Goal: Book appointment/travel/reservation

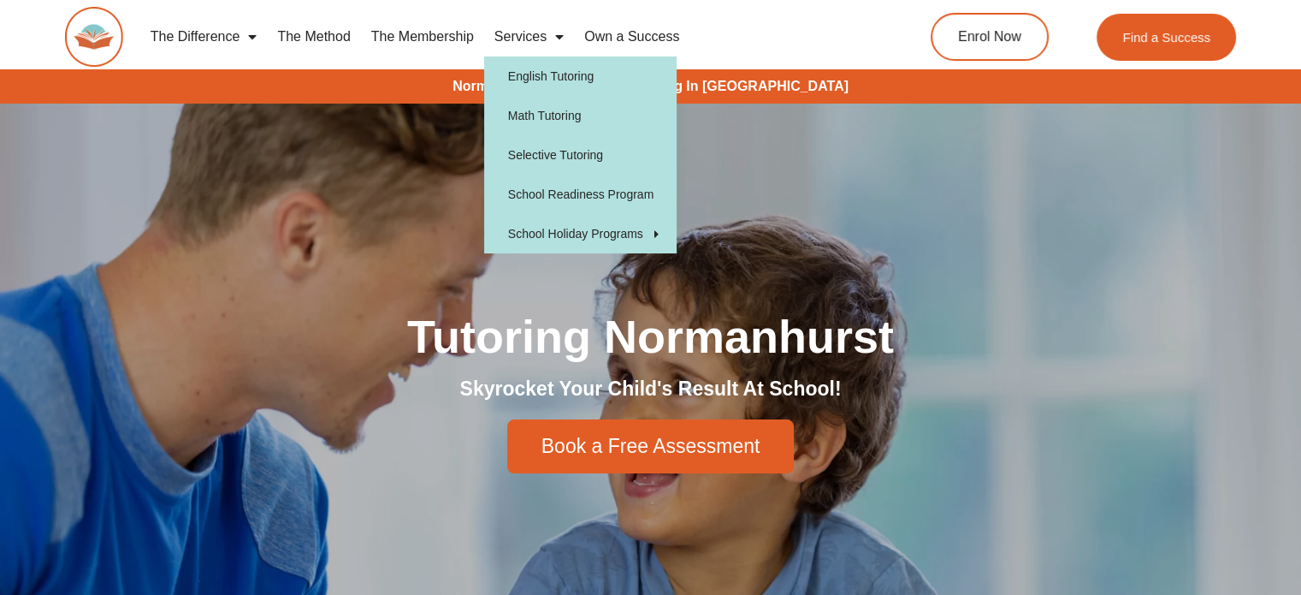
click at [516, 38] on link "Services" at bounding box center [529, 36] width 90 height 39
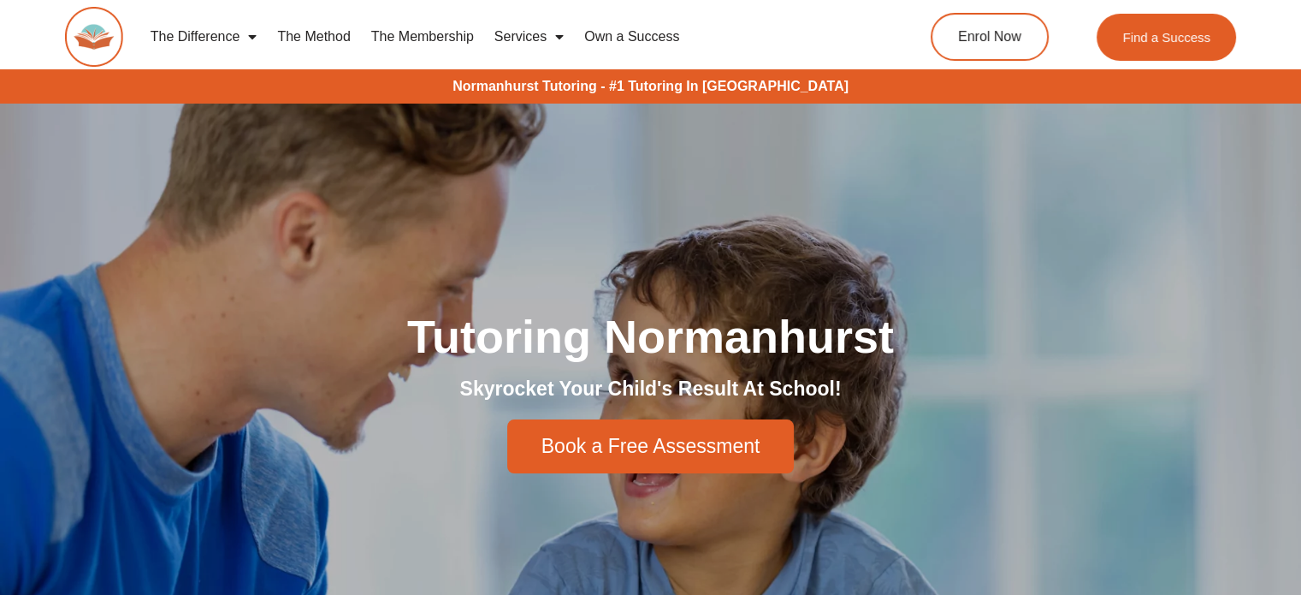
click at [516, 38] on link "Services" at bounding box center [529, 36] width 90 height 39
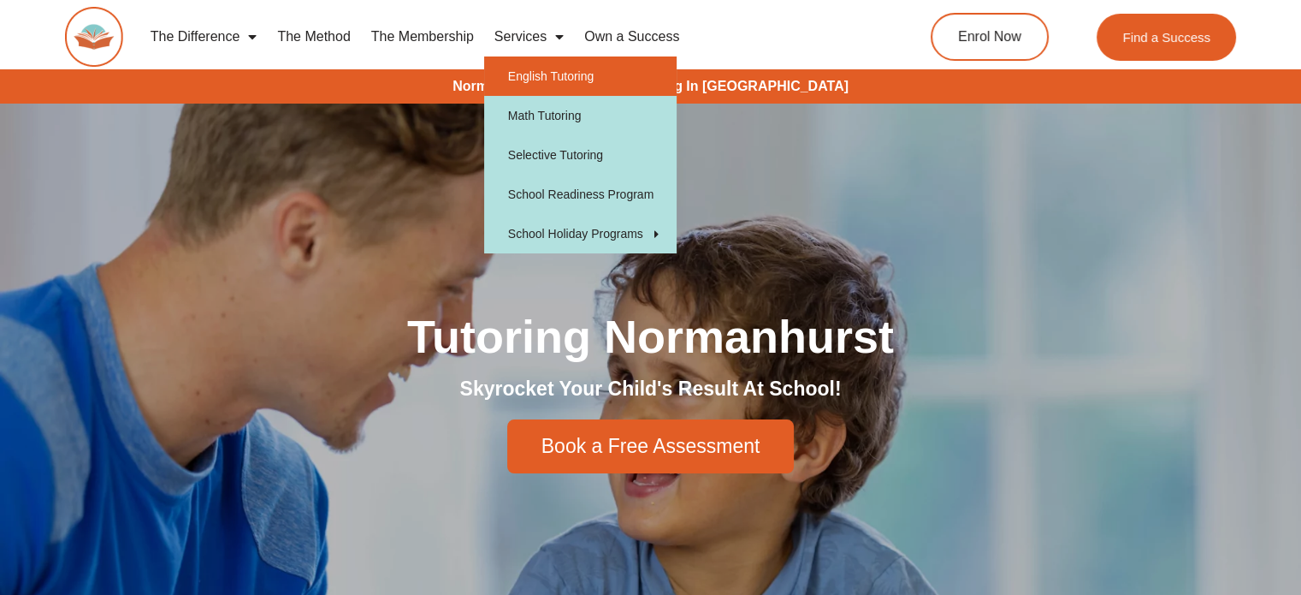
click at [554, 78] on link "English Tutoring" at bounding box center [580, 75] width 192 height 39
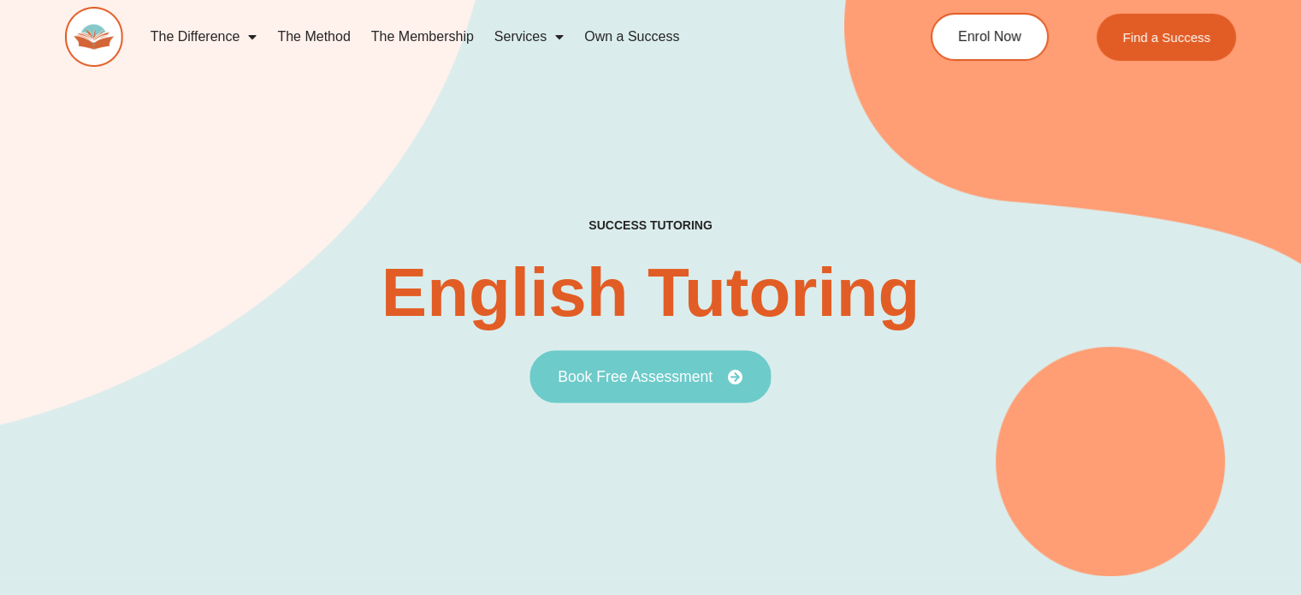
click at [630, 378] on span "Book Free Assessment" at bounding box center [635, 376] width 155 height 15
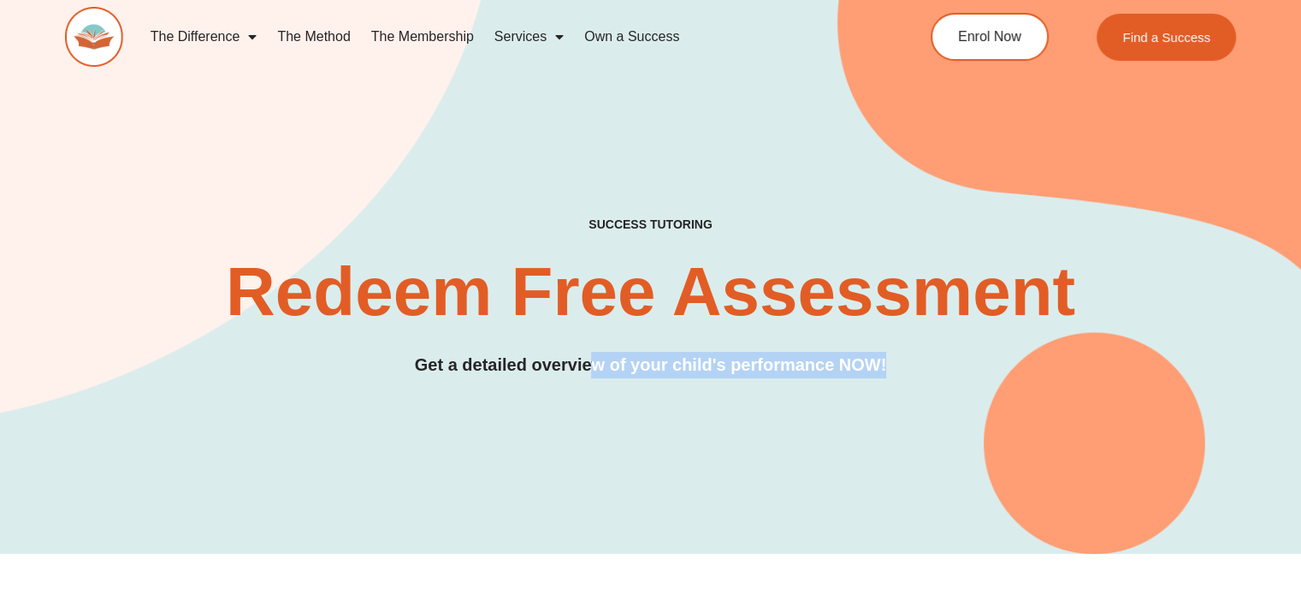
click at [951, 379] on div "SUCCESS TUTORING​ Redeem Free Assessment Get a detailed overview of your child'…" at bounding box center [650, 245] width 1171 height 618
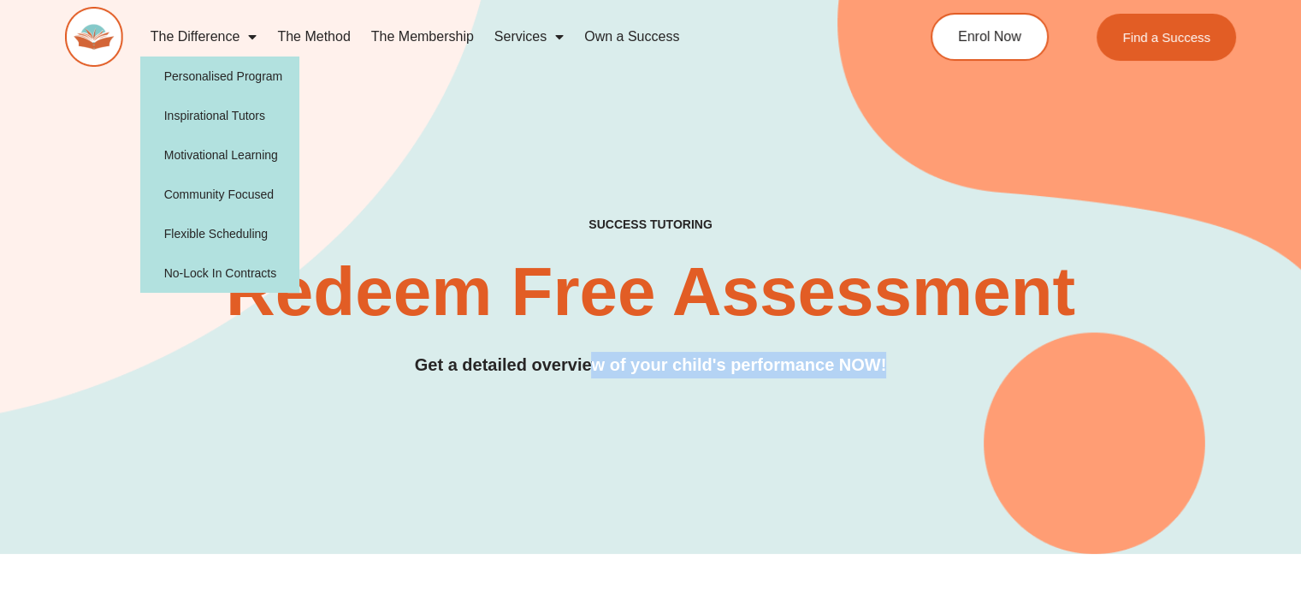
click at [246, 27] on span "Menu" at bounding box center [248, 36] width 17 height 31
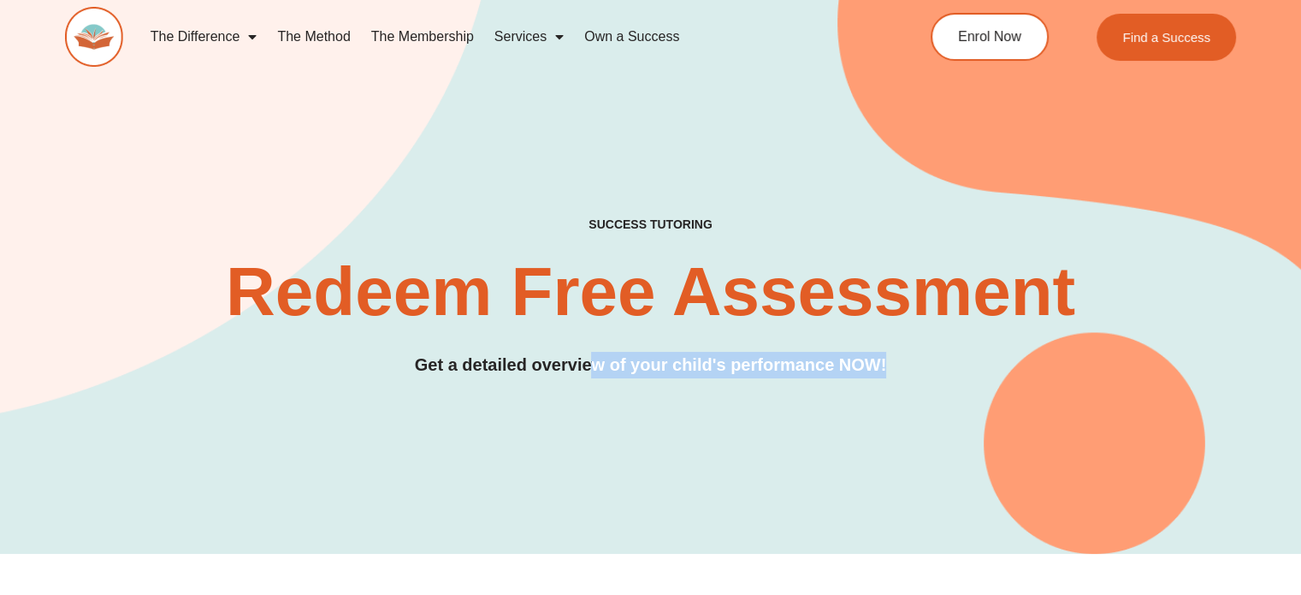
click at [246, 27] on span "Menu" at bounding box center [248, 36] width 17 height 31
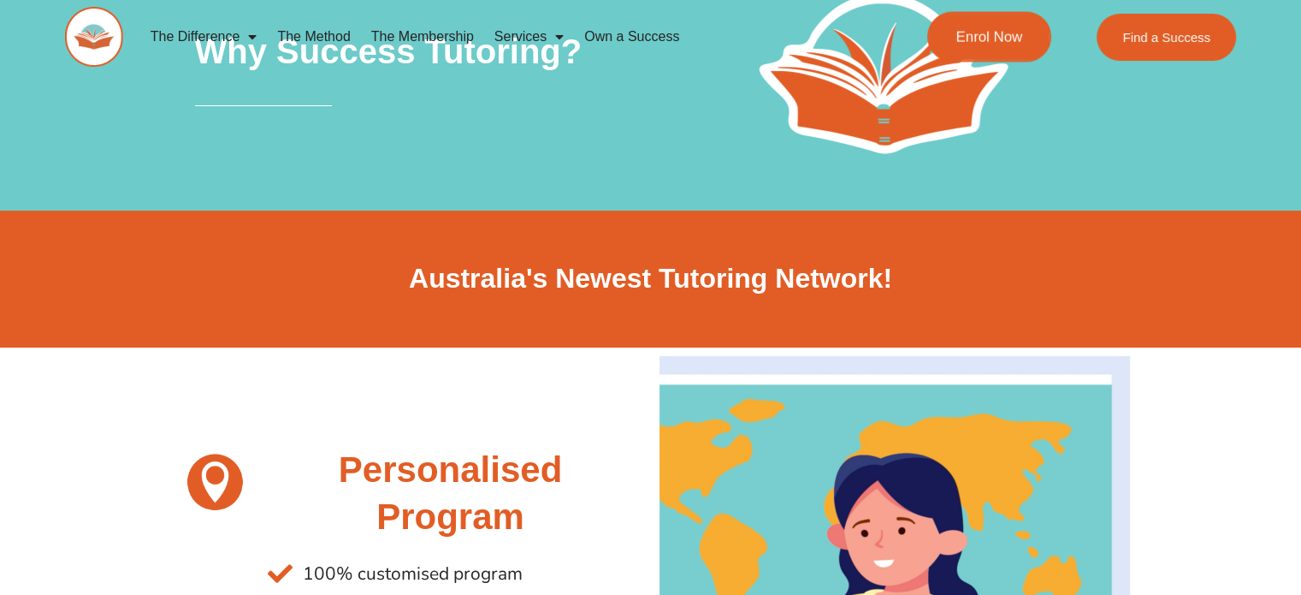
click at [956, 44] on span "Enrol Now" at bounding box center [989, 37] width 67 height 15
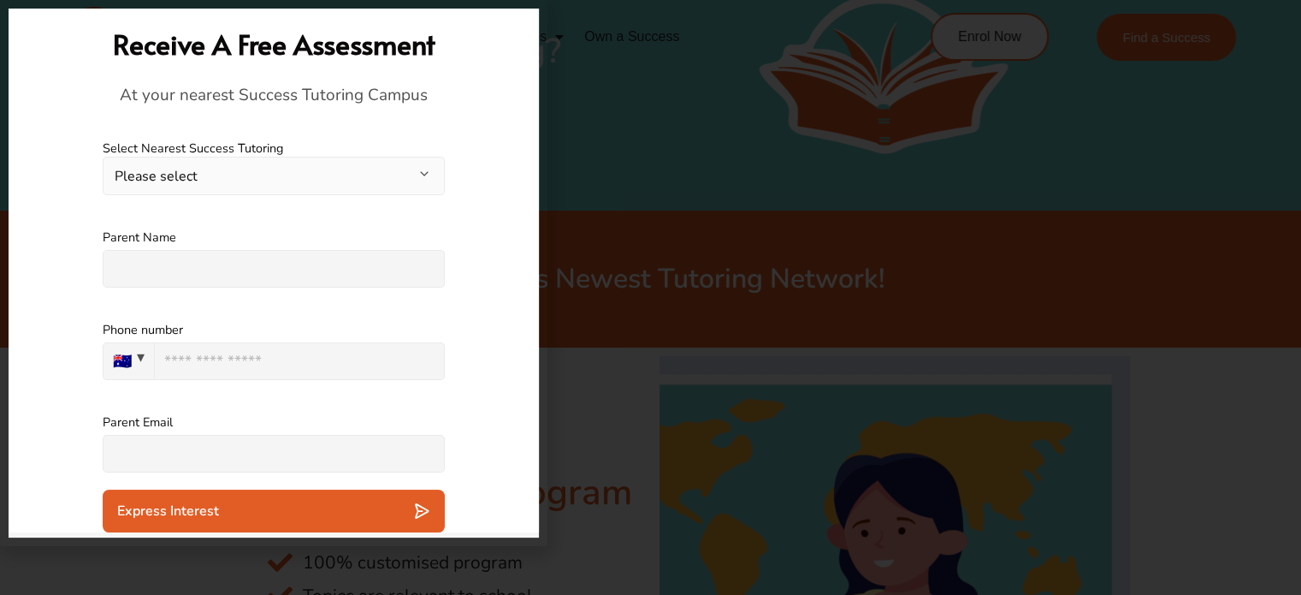
click at [376, 174] on button "Please select" at bounding box center [274, 176] width 342 height 38
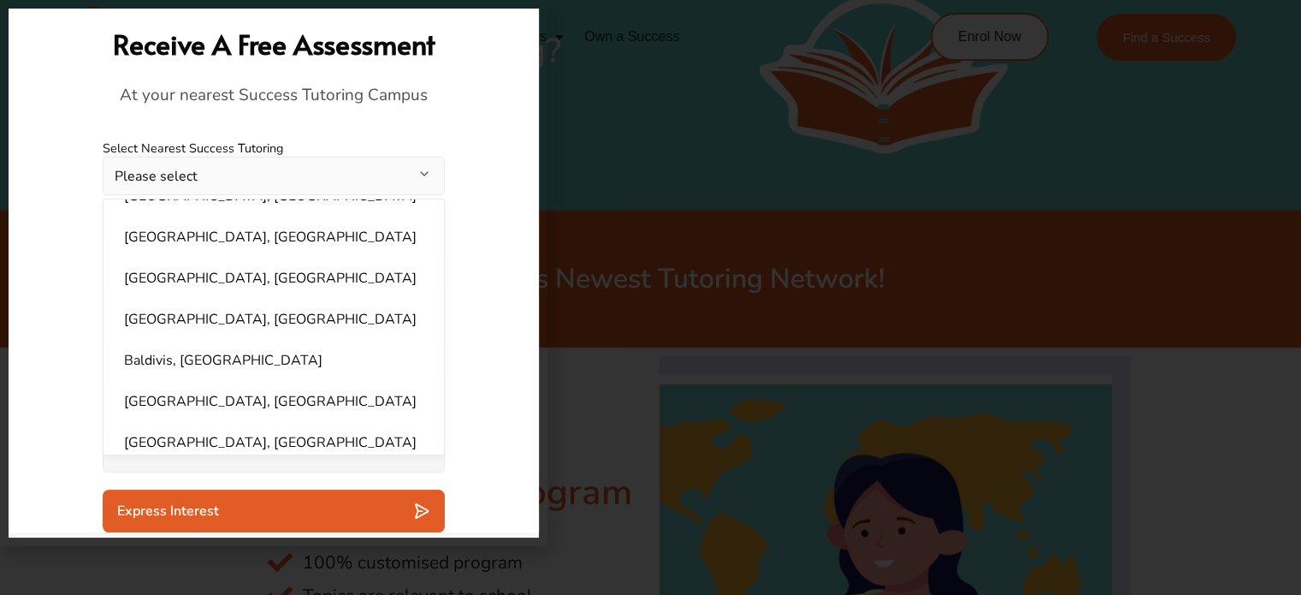
scroll to position [1195, 0]
click at [706, 161] on div at bounding box center [650, 297] width 1301 height 595
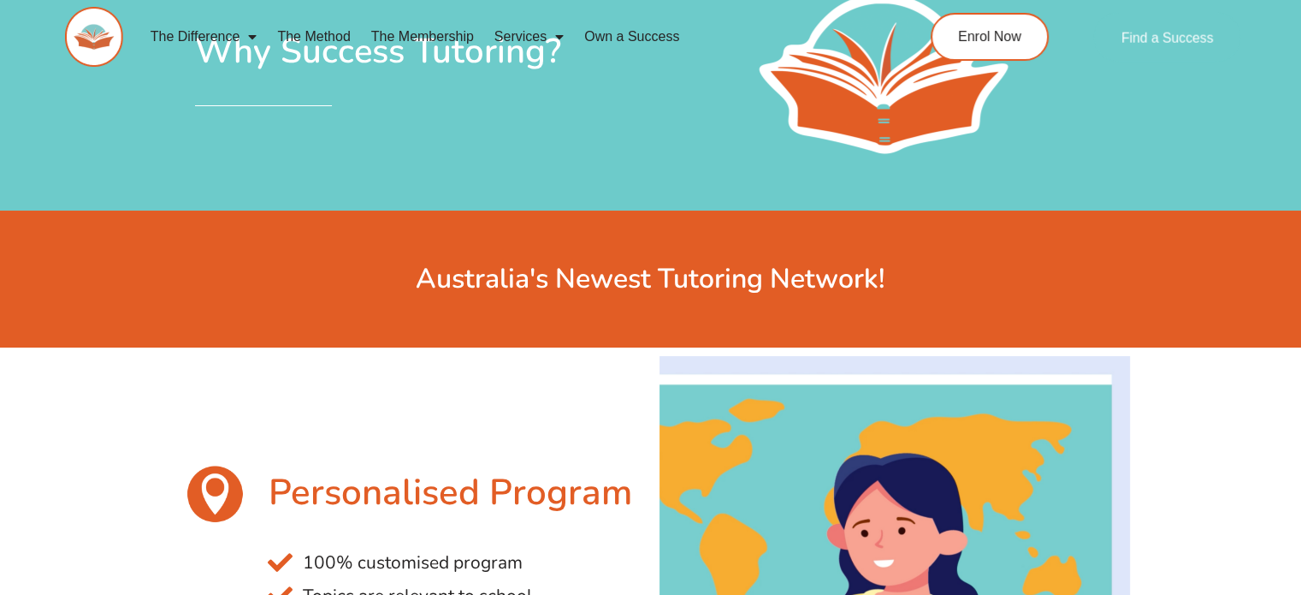
click at [1136, 38] on span "Find a Success" at bounding box center [1168, 37] width 92 height 14
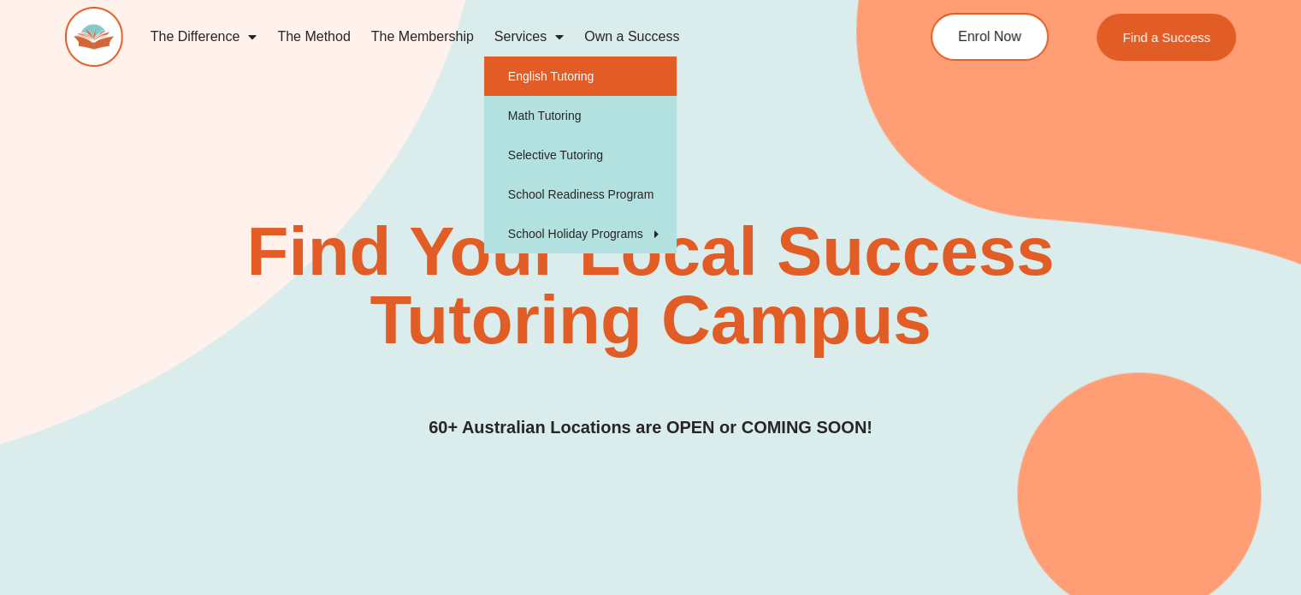
click at [554, 68] on link "English Tutoring" at bounding box center [580, 75] width 192 height 39
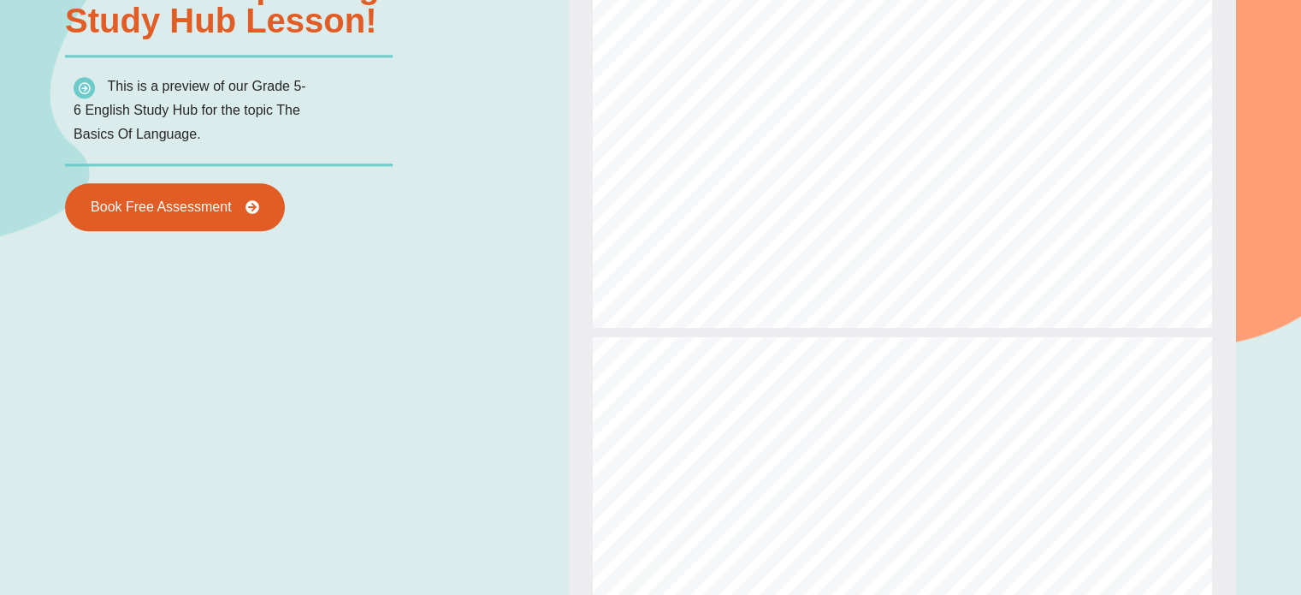
type input "*"
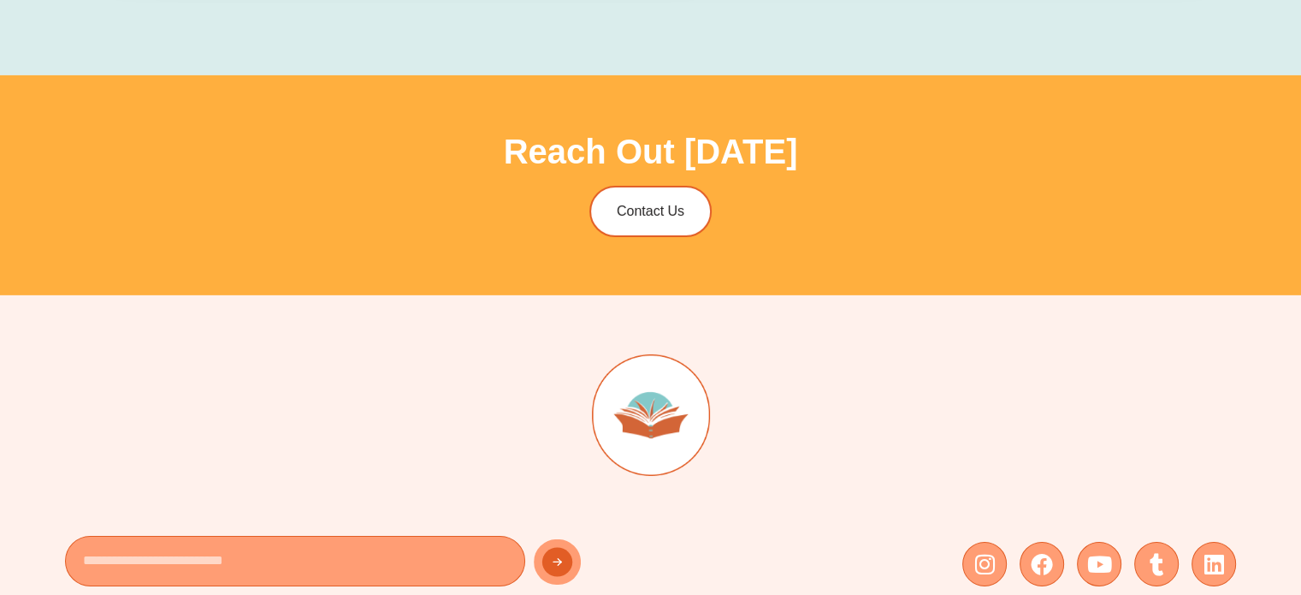
scroll to position [5812, 0]
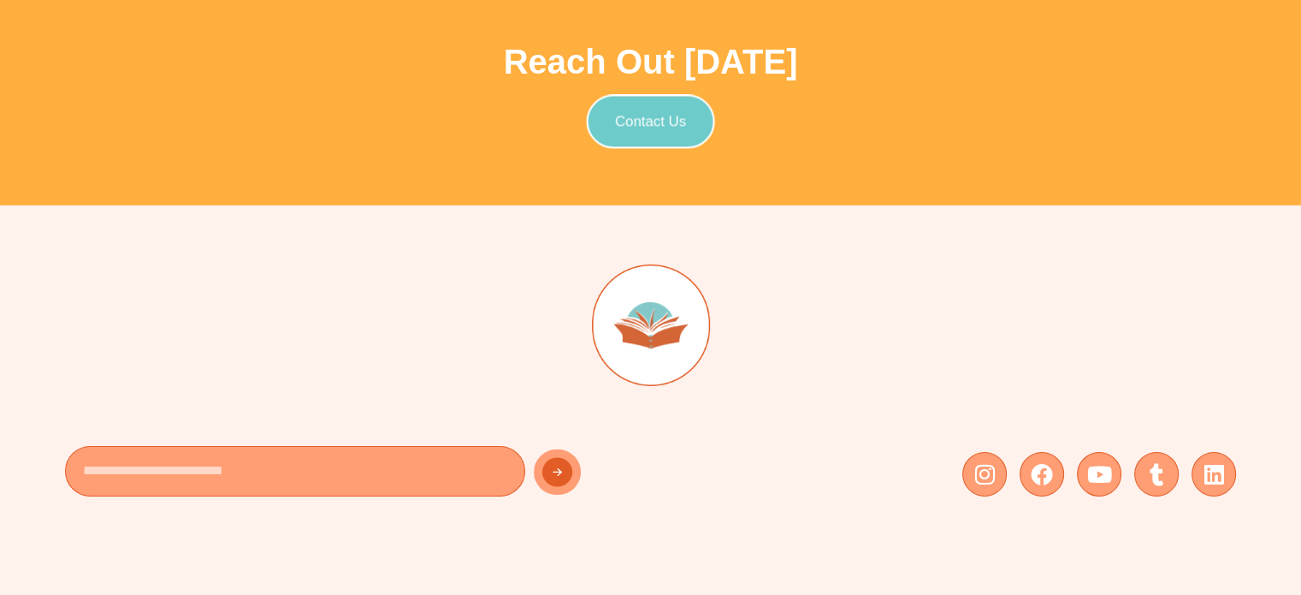
click at [676, 132] on link "Contact Us" at bounding box center [650, 121] width 128 height 54
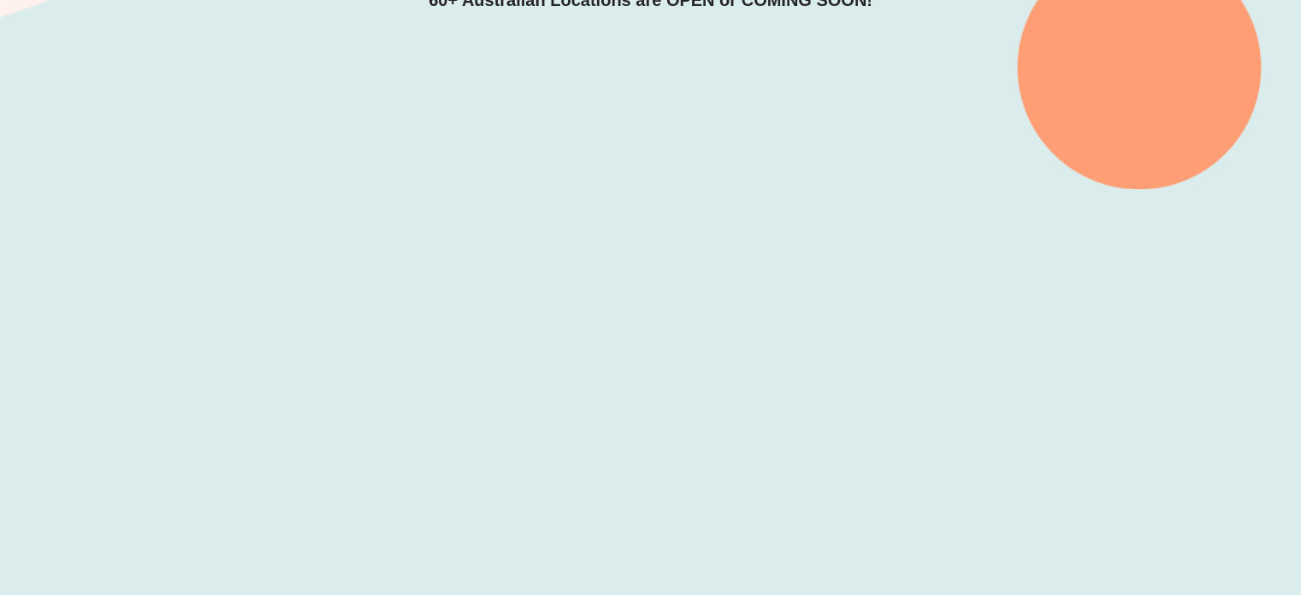
scroll to position [428, 0]
